Goal: Task Accomplishment & Management: Manage account settings

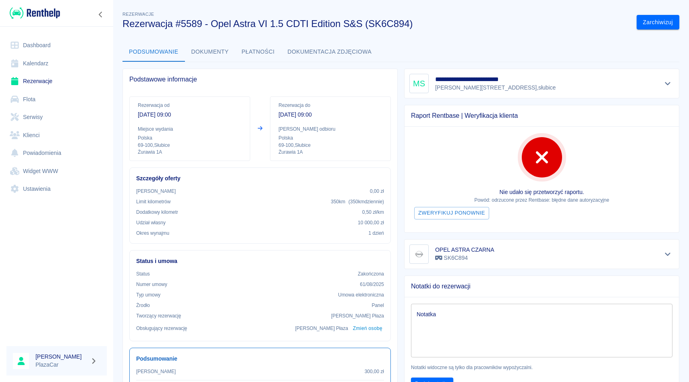
click at [41, 79] on link "Rezerwacje" at bounding box center [56, 81] width 100 height 18
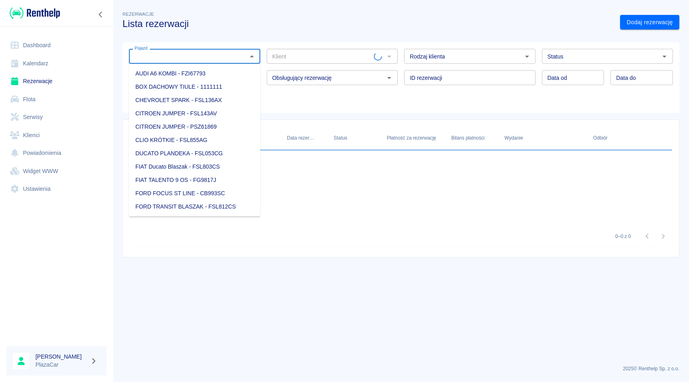
click at [212, 57] on input "Pojazd" at bounding box center [187, 56] width 113 height 10
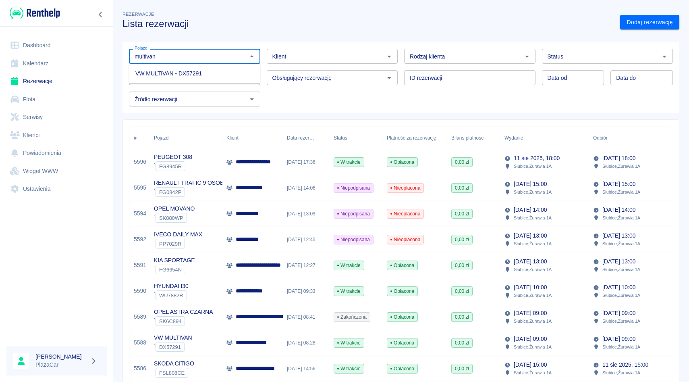
click at [208, 70] on li "VW MULTIVAN - DX57291" at bounding box center [194, 73] width 131 height 13
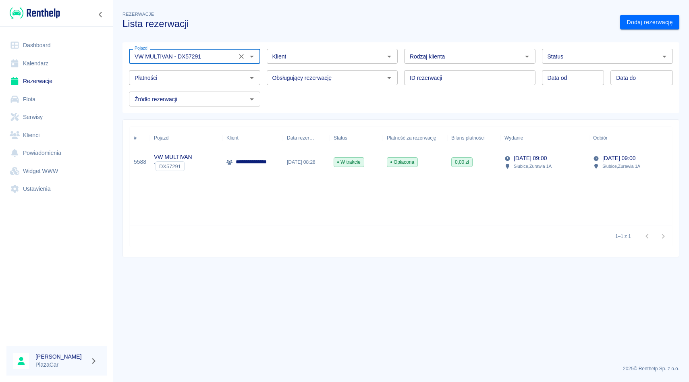
type input "VW MULTIVAN - DX57291"
click at [255, 166] on p "**********" at bounding box center [257, 162] width 43 height 8
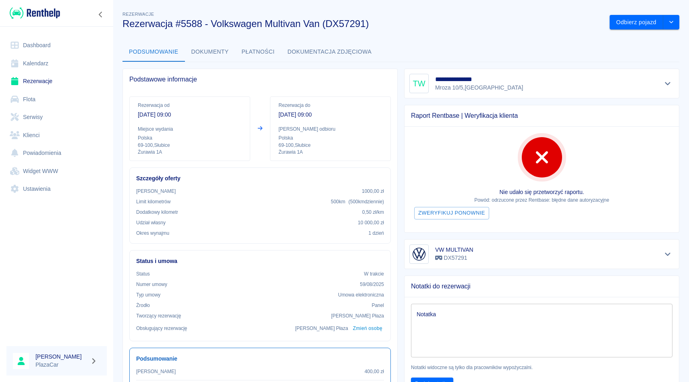
click at [668, 77] on div "**********" at bounding box center [541, 83] width 265 height 19
click at [668, 82] on icon "Pokaż szczegóły" at bounding box center [667, 83] width 9 height 7
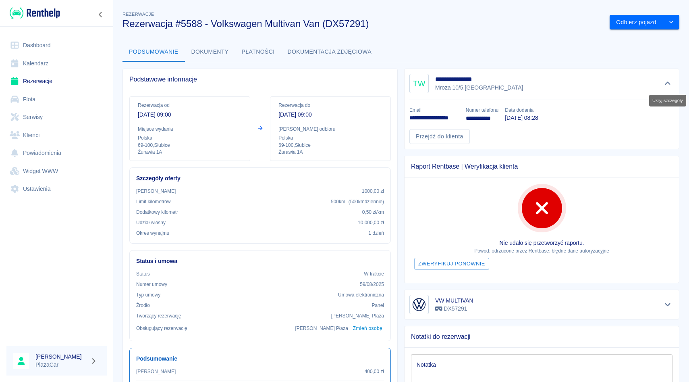
click at [668, 82] on icon "Ukryj szczegóły" at bounding box center [667, 83] width 9 height 7
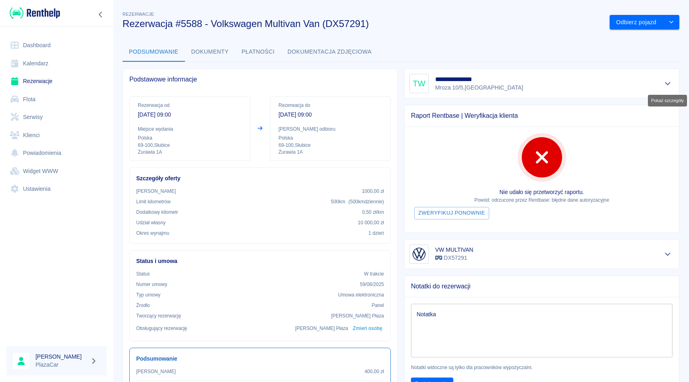
click at [668, 82] on icon "Pokaż szczegóły" at bounding box center [667, 83] width 9 height 7
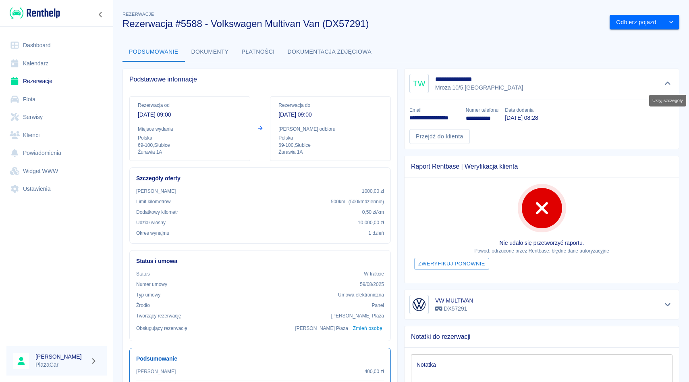
click at [668, 82] on icon "Ukryj szczegóły" at bounding box center [667, 83] width 9 height 7
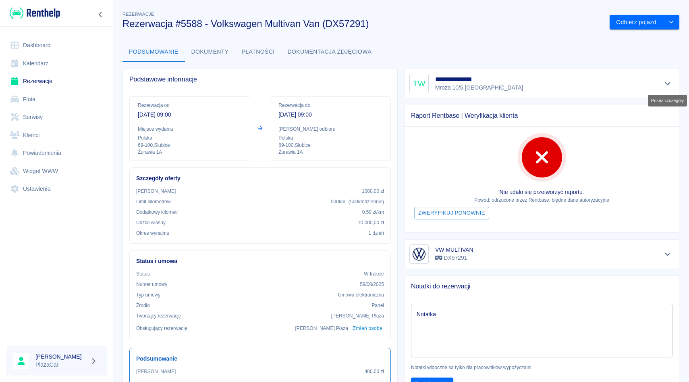
click at [670, 83] on icon "Pokaż szczegóły" at bounding box center [667, 83] width 9 height 7
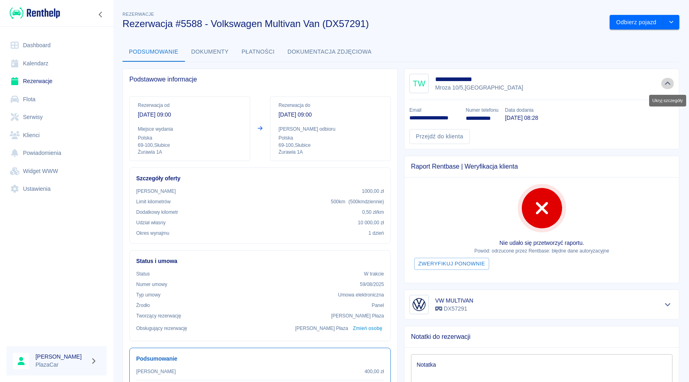
click at [670, 83] on icon "Ukryj szczegóły" at bounding box center [667, 83] width 9 height 7
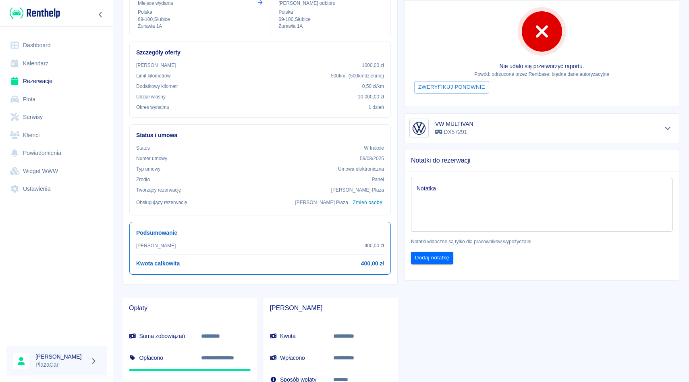
scroll to position [127, 0]
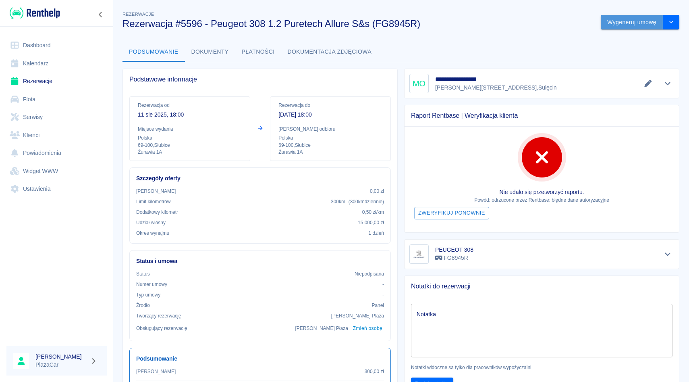
click at [659, 24] on button "Wygeneruj umowę" at bounding box center [632, 22] width 62 height 15
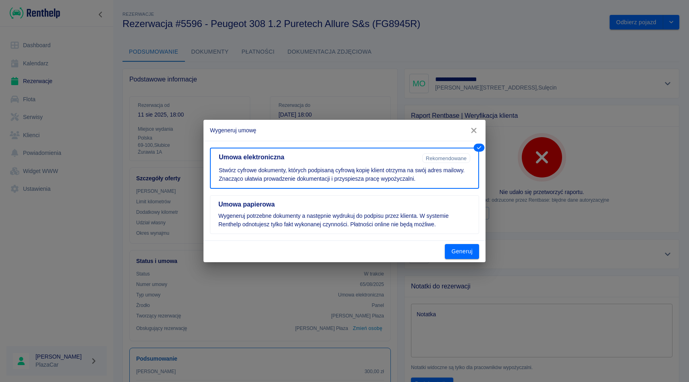
click at [473, 136] on button "button" at bounding box center [473, 130] width 17 height 15
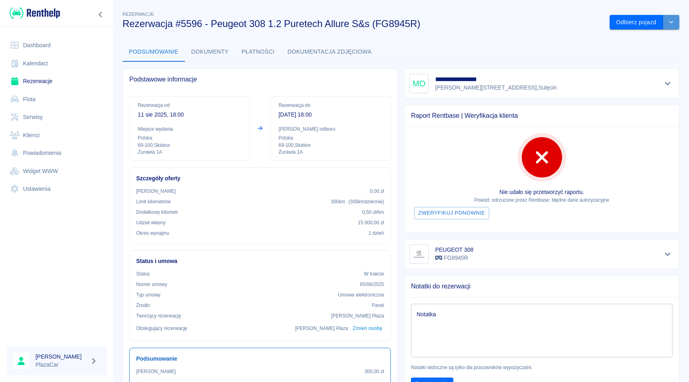
click at [676, 26] on button "drop-down" at bounding box center [671, 22] width 16 height 15
click at [389, 62] on hr at bounding box center [400, 62] width 557 height 0
click at [398, 48] on div "Podsumowanie Dokumenty Płatności Dokumentacja zdjęciowa" at bounding box center [400, 51] width 557 height 19
click at [668, 87] on button "Pokaż szczegóły" at bounding box center [667, 83] width 13 height 11
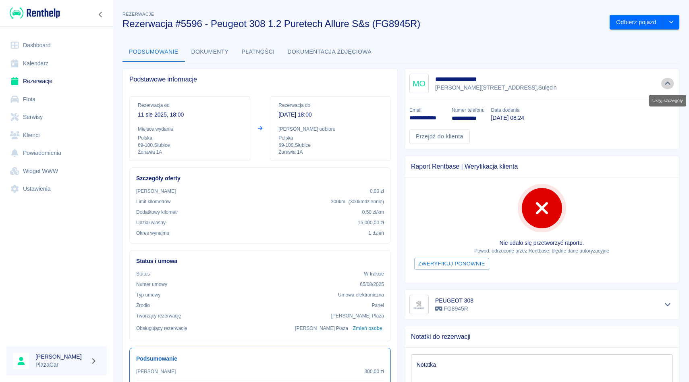
click at [668, 87] on button "Ukryj szczegóły" at bounding box center [667, 83] width 13 height 11
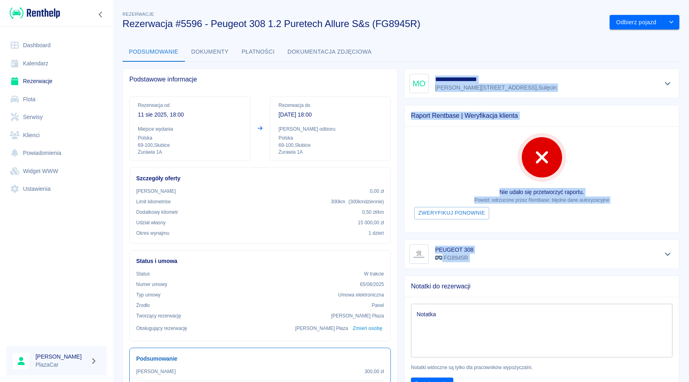
drag, startPoint x: 406, startPoint y: 73, endPoint x: 455, endPoint y: 270, distance: 203.0
click at [455, 270] on div "**********" at bounding box center [539, 234] width 282 height 344
click at [455, 270] on div "Notatki do rezerwacji Notatka x Notatka Notatki widoczne są tylko dla pracownik…" at bounding box center [539, 337] width 282 height 137
drag, startPoint x: 429, startPoint y: 64, endPoint x: 502, endPoint y: 327, distance: 273.4
click at [502, 328] on div "**********" at bounding box center [539, 234] width 282 height 344
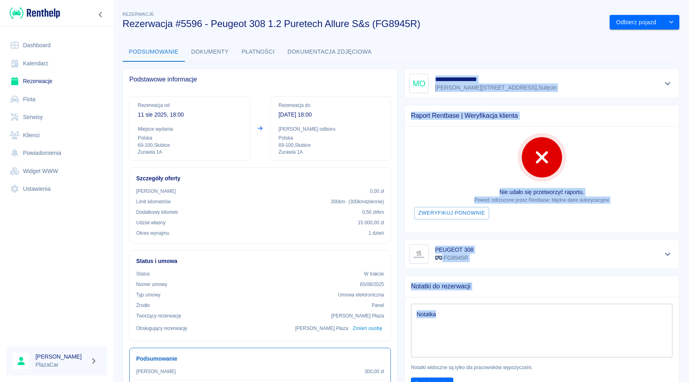
click at [515, 294] on div "Notatka x Notatka Notatki widoczne są tylko dla pracowników wypożyczalni. Dodaj…" at bounding box center [538, 344] width 281 height 106
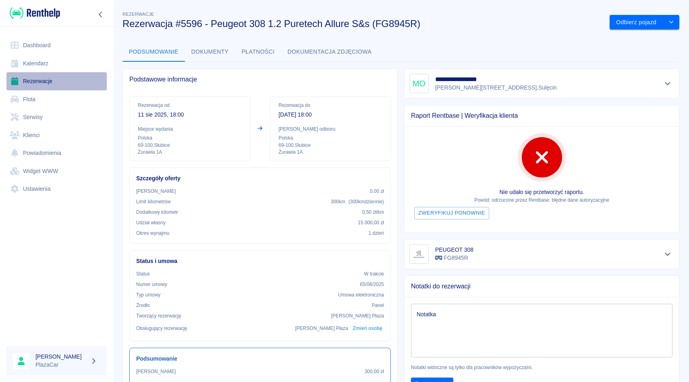
click at [23, 72] on link "Rezerwacje" at bounding box center [56, 81] width 100 height 18
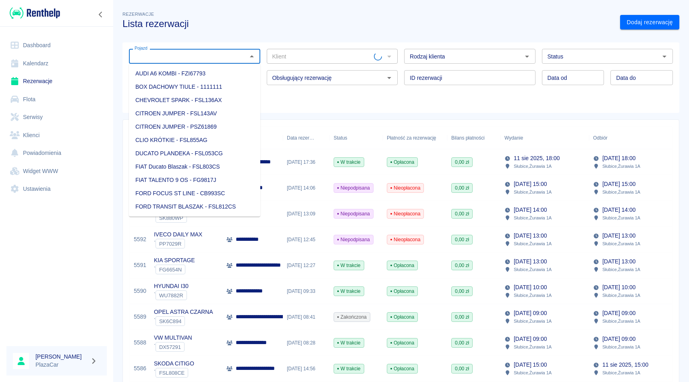
click at [160, 52] on input "Pojazd" at bounding box center [187, 56] width 113 height 10
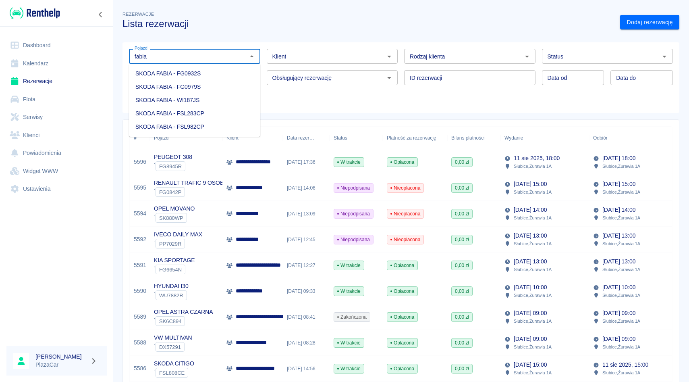
type input "SKODA FABIA - FG0932S"
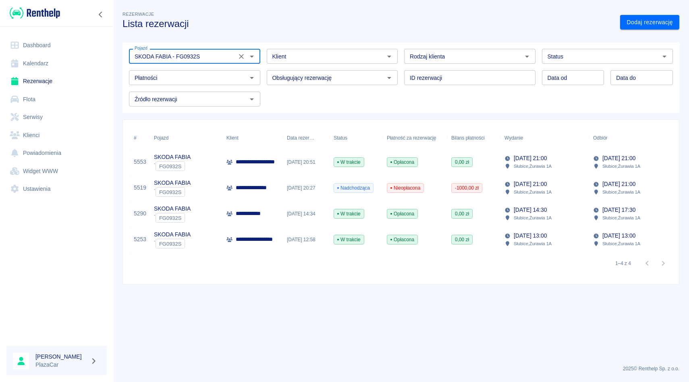
click at [242, 58] on icon "Wyczyść" at bounding box center [241, 56] width 8 height 8
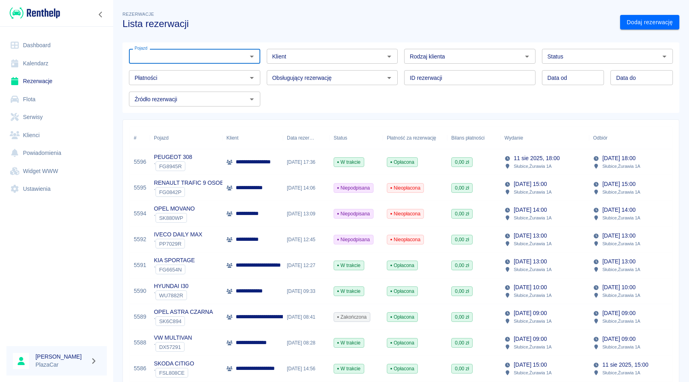
click at [282, 58] on input "Klient" at bounding box center [325, 56] width 113 height 10
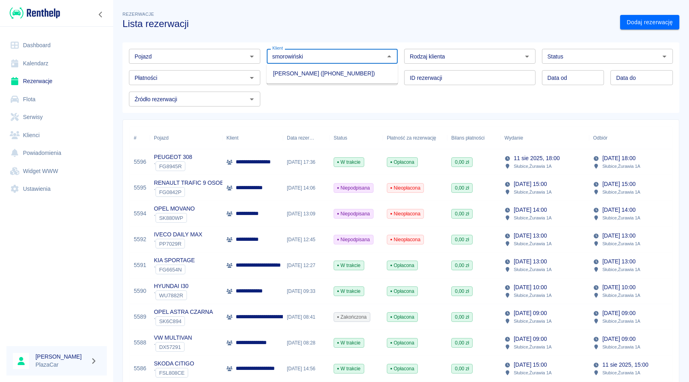
click at [280, 77] on li "[PERSON_NAME] ([PHONE_NUMBER])" at bounding box center [332, 73] width 131 height 13
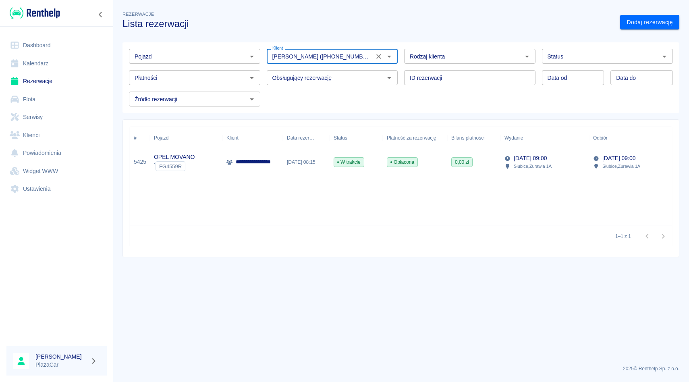
type input "[PERSON_NAME] ([PHONE_NUMBER])"
click at [253, 166] on div "**********" at bounding box center [252, 162] width 60 height 26
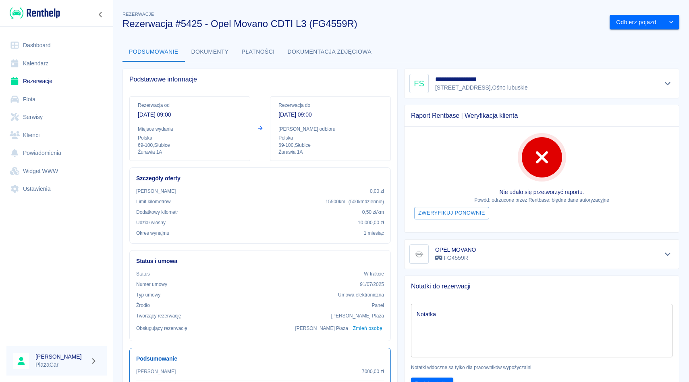
click at [670, 85] on icon "Pokaż szczegóły" at bounding box center [667, 83] width 9 height 7
